Goal: Transaction & Acquisition: Purchase product/service

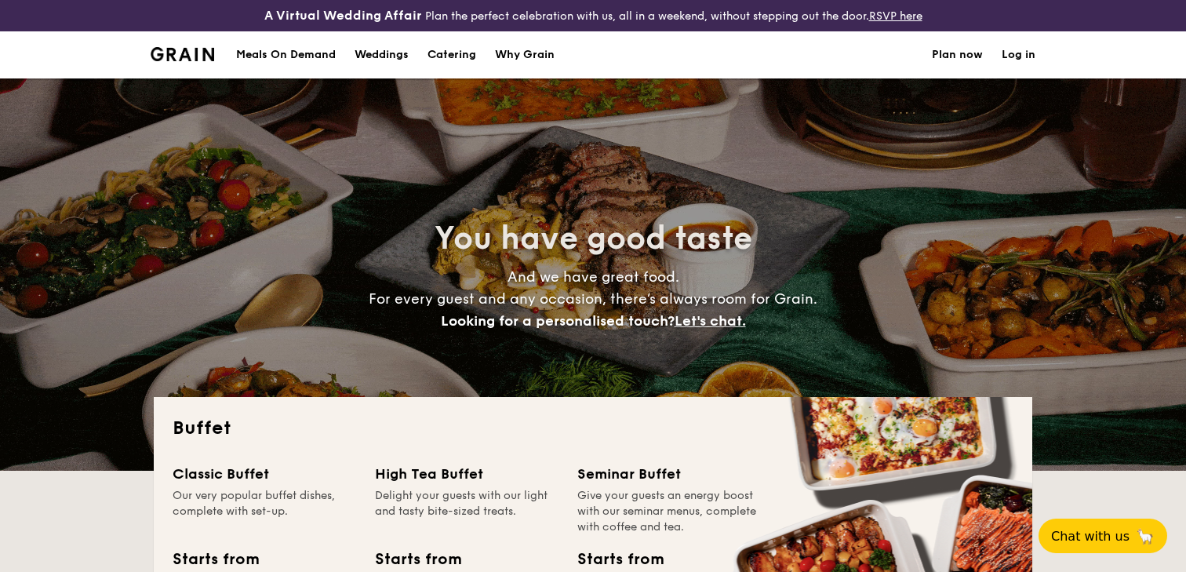
select select
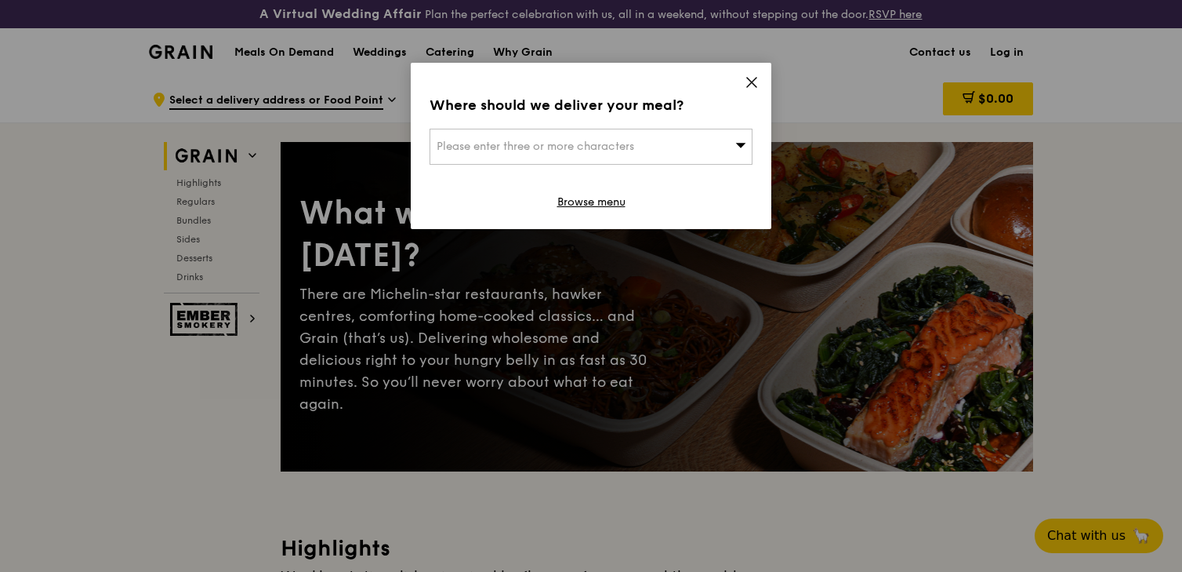
click at [703, 146] on div "Please enter three or more characters" at bounding box center [591, 147] width 323 height 36
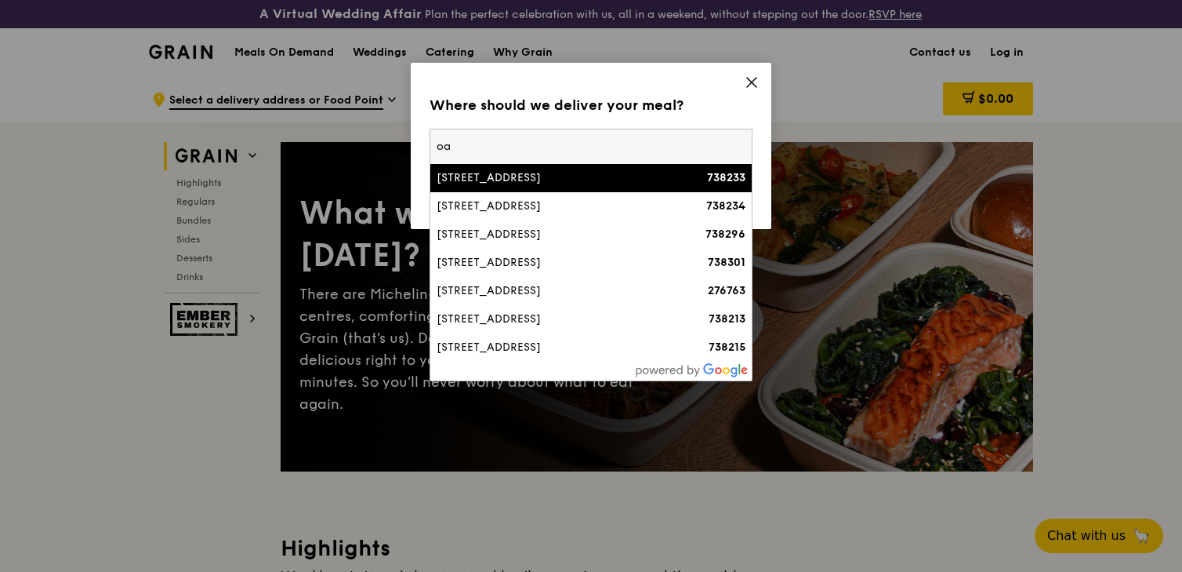
type input "o"
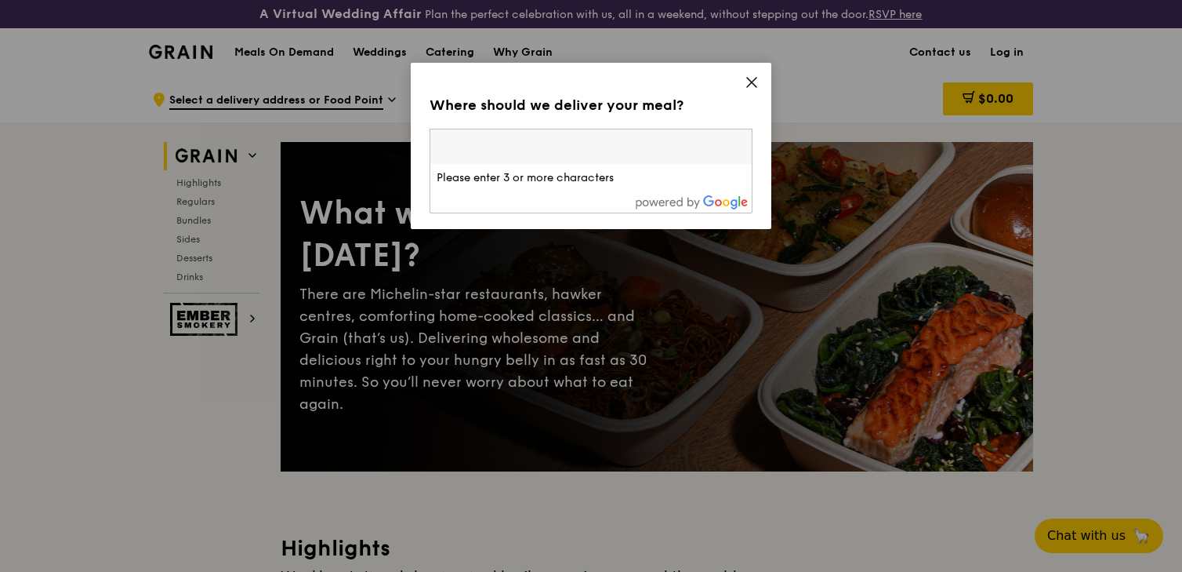
paste input "[STREET_ADDRESS]"
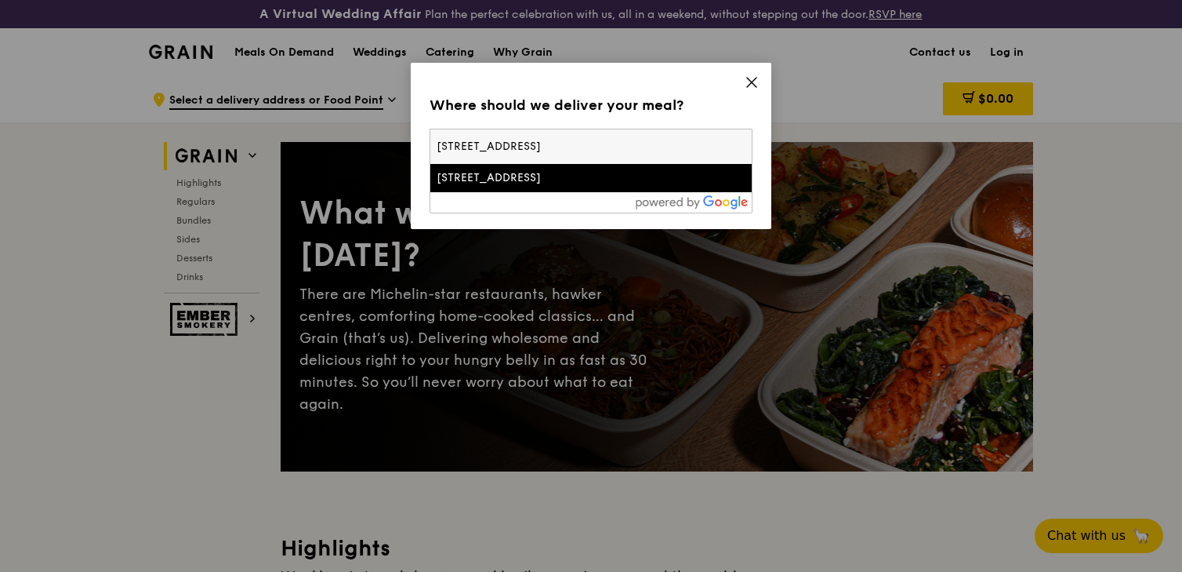
type input "[STREET_ADDRESS]"
click at [578, 180] on div "[STREET_ADDRESS]" at bounding box center [553, 178] width 232 height 16
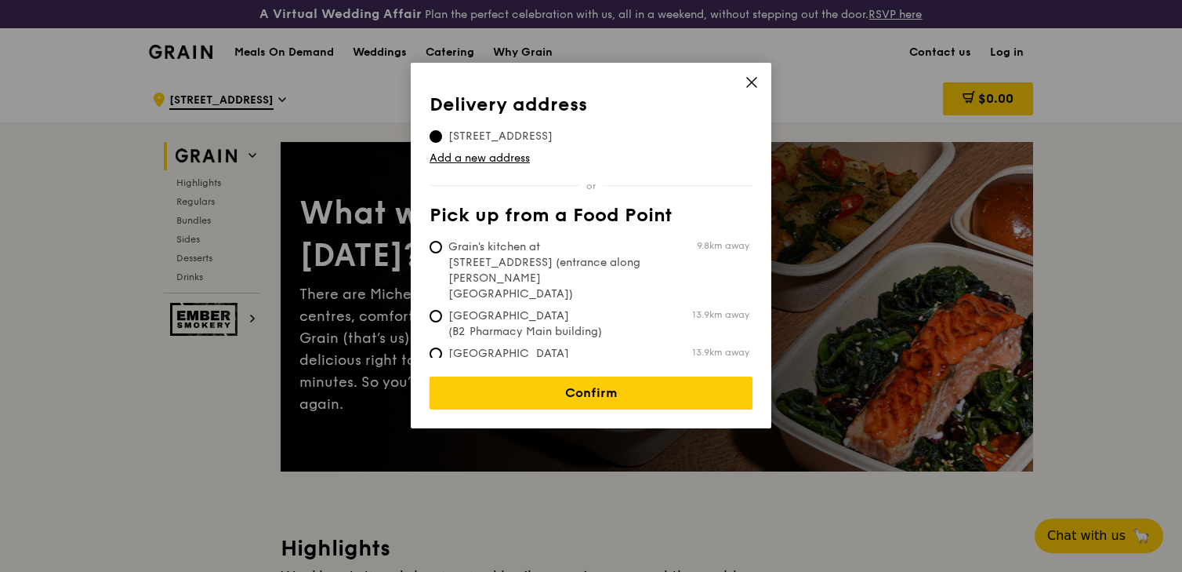
click at [627, 250] on span "Grain's kitchen at [STREET_ADDRESS] (entrance along [PERSON_NAME][GEOGRAPHIC_DA…" at bounding box center [547, 270] width 234 height 63
click at [442, 250] on input "Grain's kitchen at [STREET_ADDRESS] (entrance along [PERSON_NAME][GEOGRAPHIC_DA…" at bounding box center [436, 247] width 13 height 13
radio input "true"
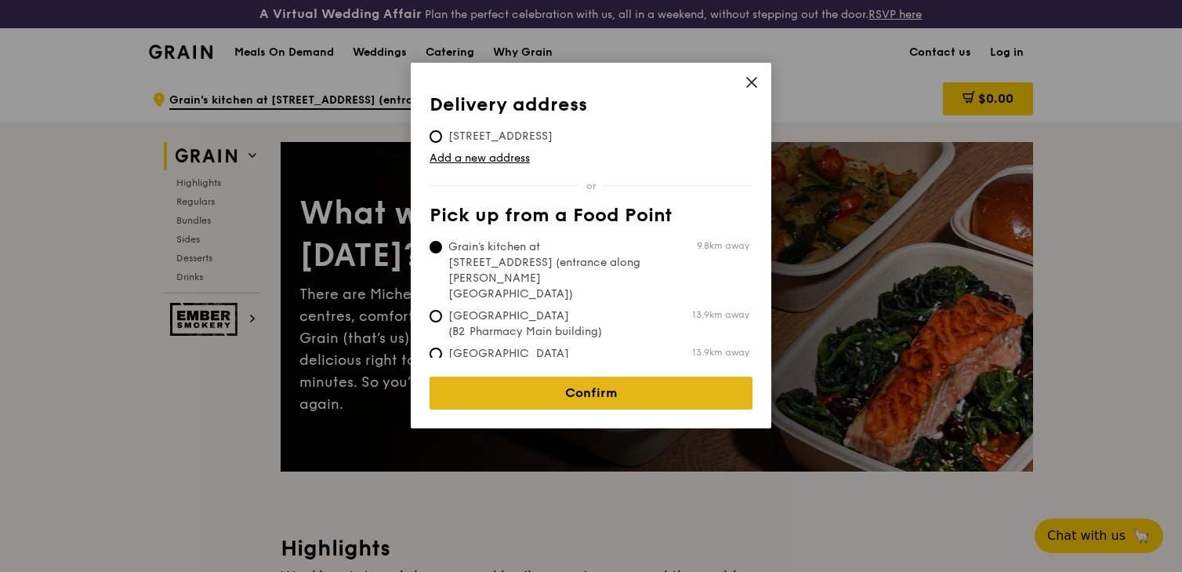
click at [647, 379] on link "Confirm" at bounding box center [591, 392] width 323 height 33
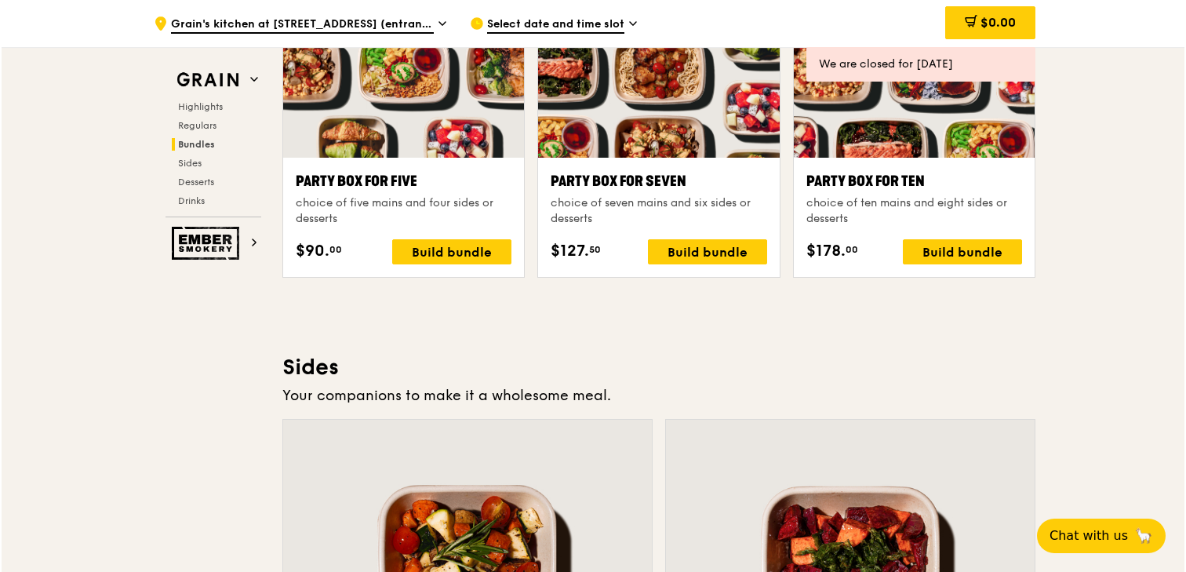
scroll to position [3187, 0]
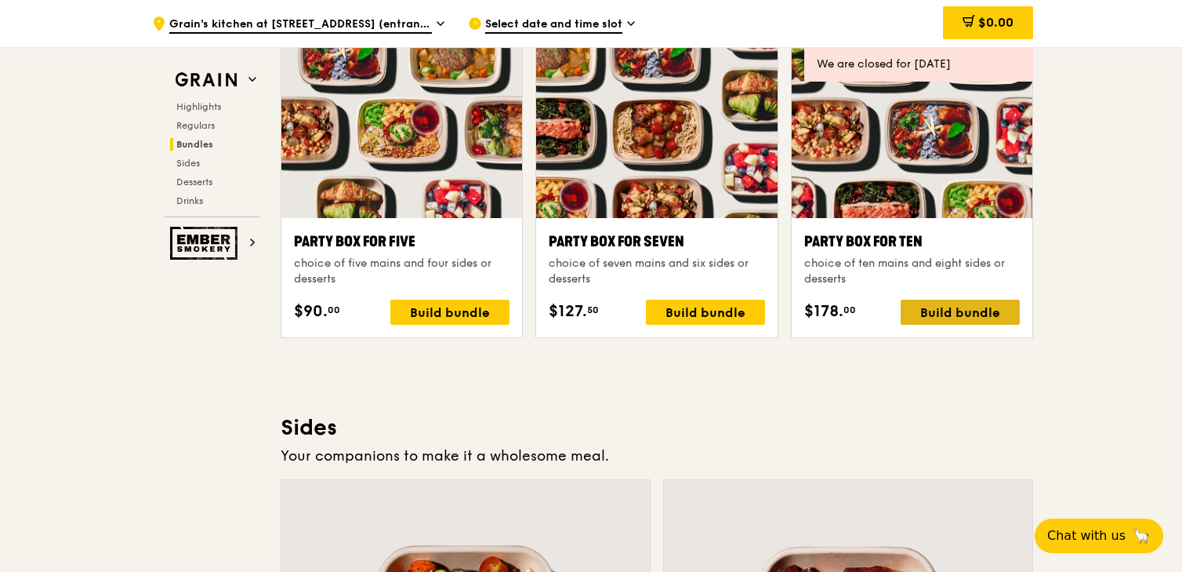
click at [953, 320] on div "Build bundle" at bounding box center [960, 312] width 119 height 25
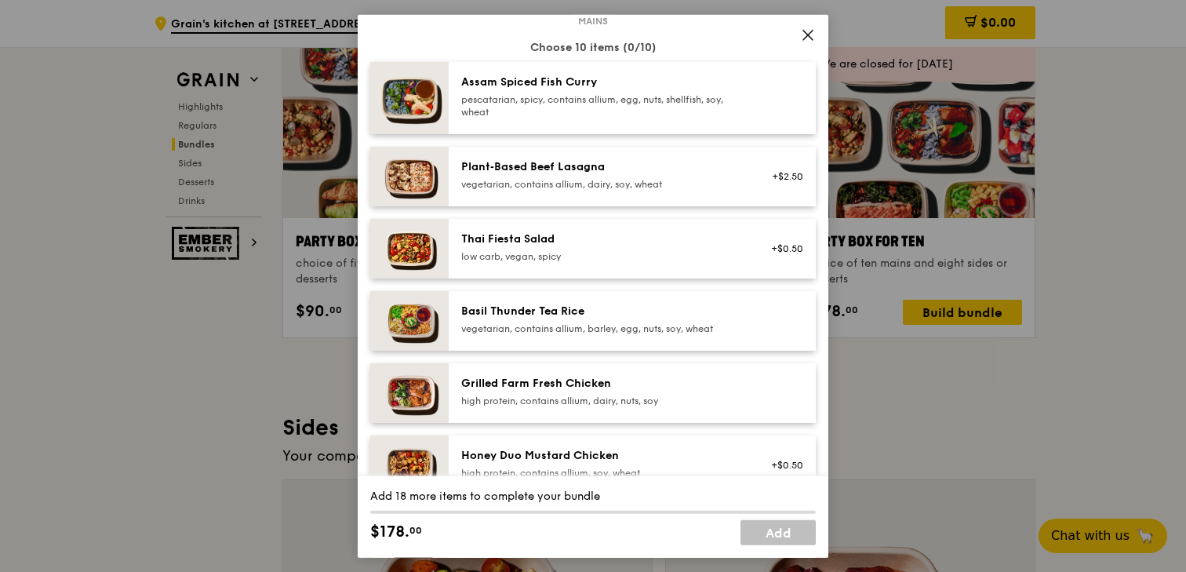
scroll to position [109, 0]
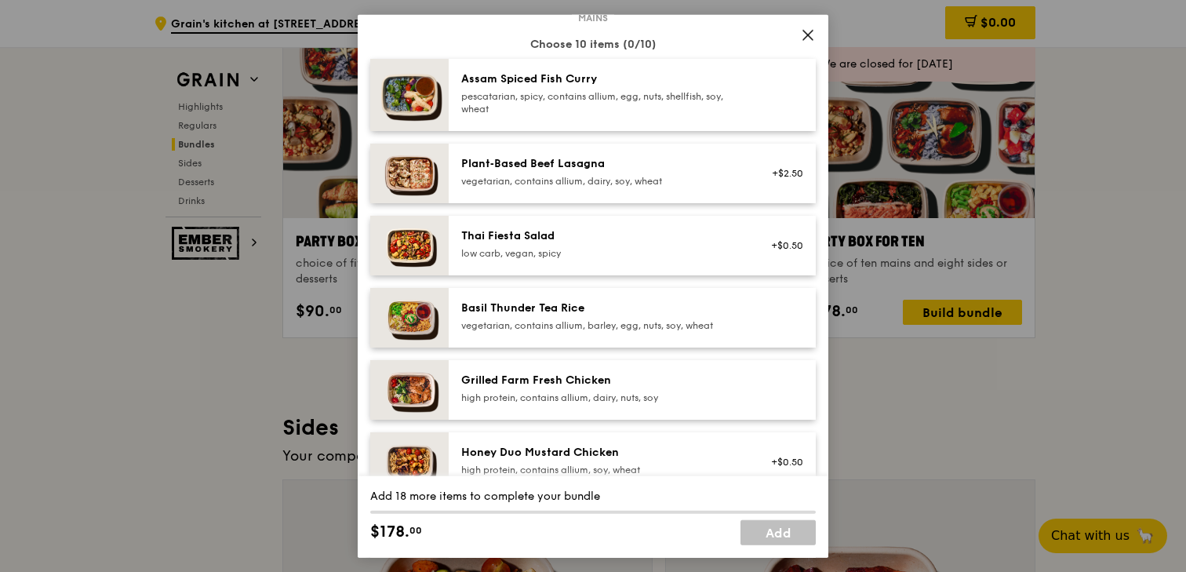
click at [806, 37] on icon at bounding box center [808, 34] width 14 height 14
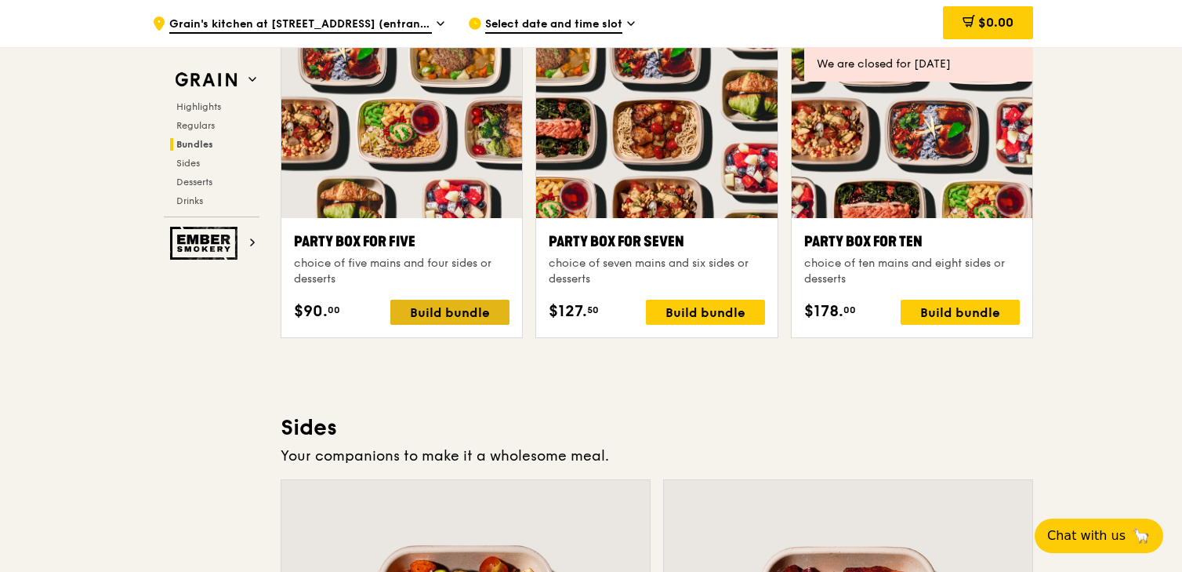
click at [477, 321] on div "Build bundle" at bounding box center [449, 312] width 119 height 25
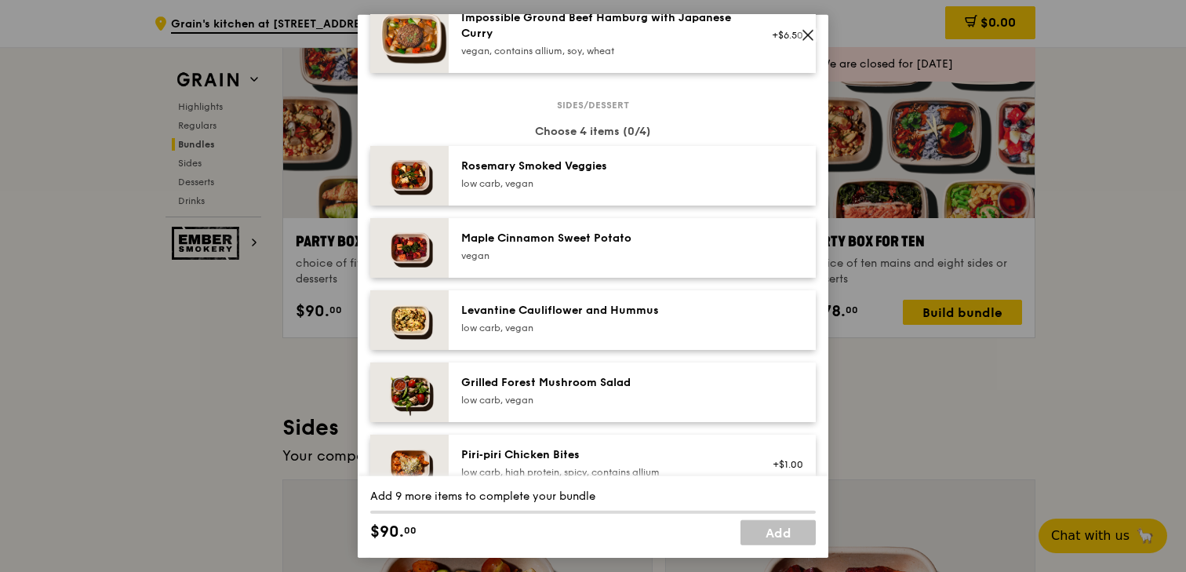
scroll to position [736, 0]
